Goal: Navigation & Orientation: Find specific page/section

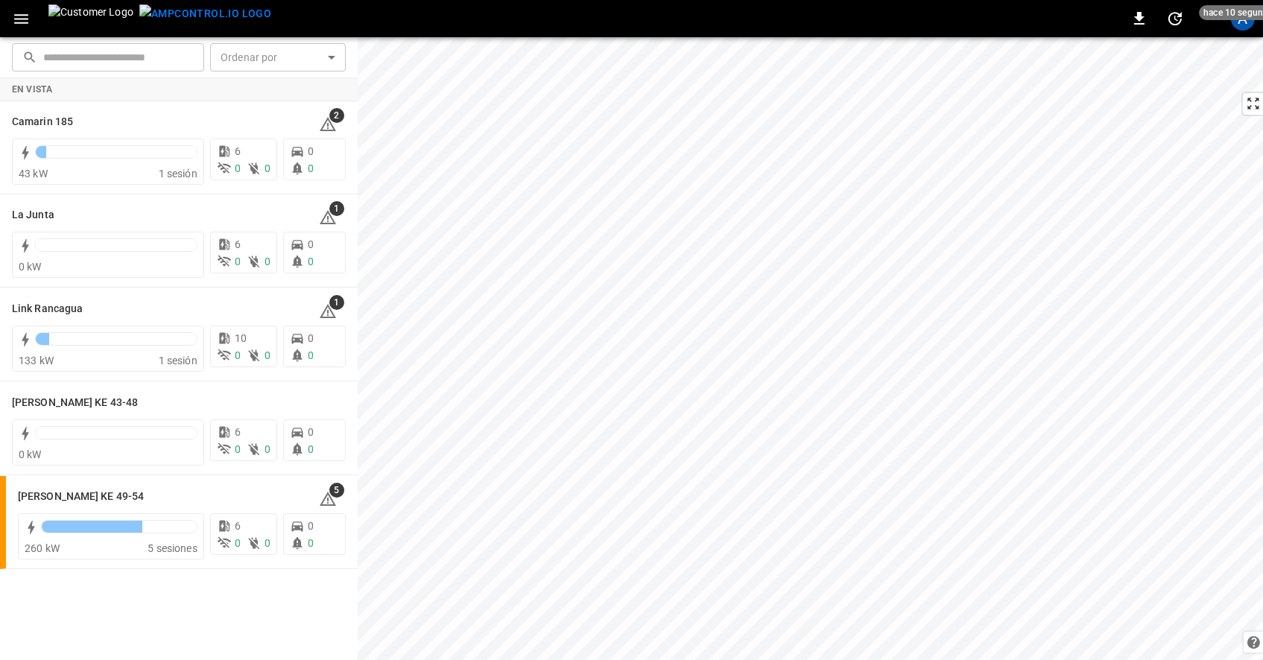
click at [174, 23] on img "menu" at bounding box center [205, 13] width 132 height 19
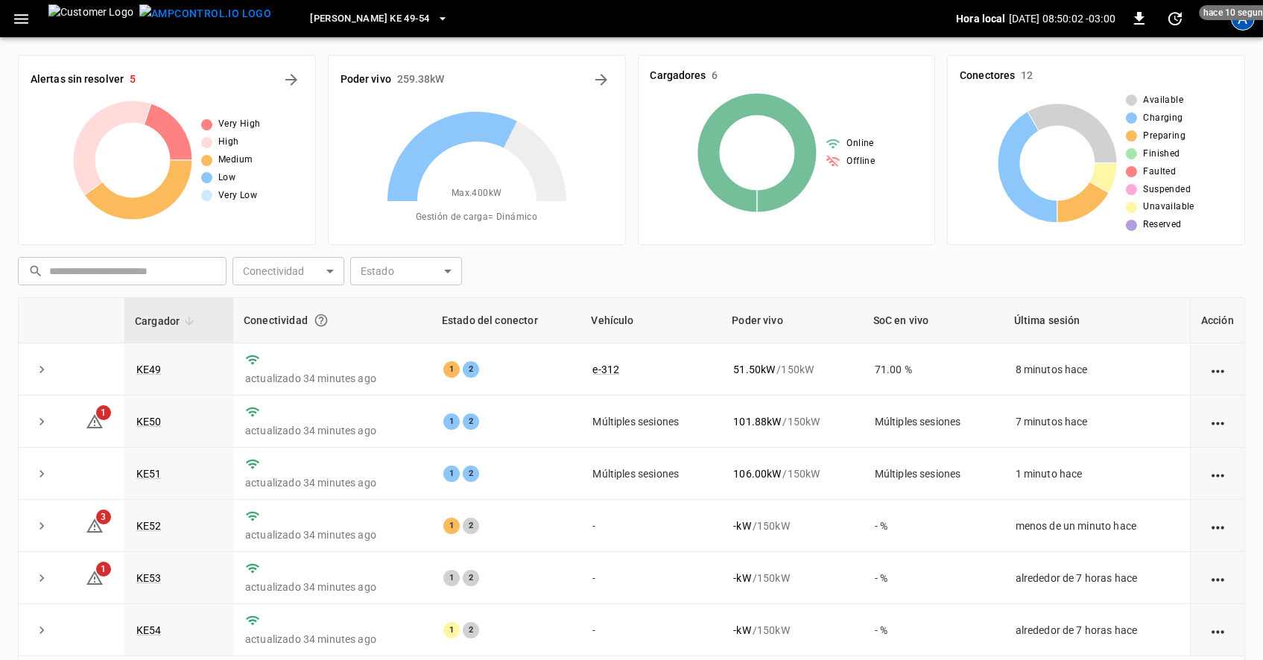
click at [1242, 23] on div "A" at bounding box center [1243, 19] width 24 height 24
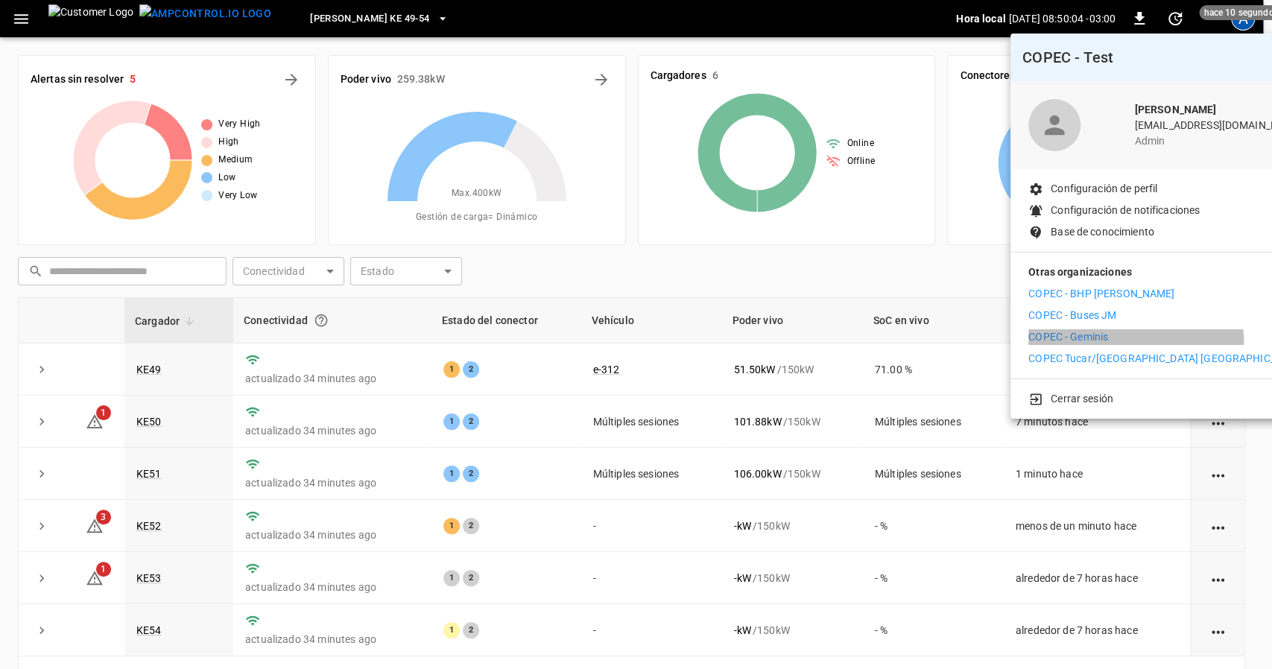
click at [1100, 343] on p "COPEC - Geminis" at bounding box center [1068, 337] width 80 height 16
